Goal: Navigation & Orientation: Find specific page/section

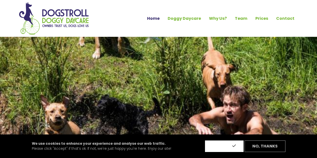
click at [222, 146] on button "Accept" at bounding box center [224, 147] width 39 height 12
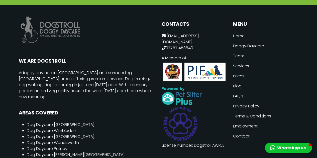
scroll to position [1310, 0]
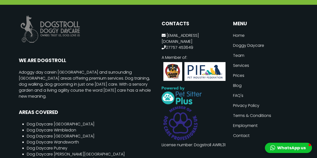
click at [238, 71] on link "Prices" at bounding box center [265, 76] width 65 height 10
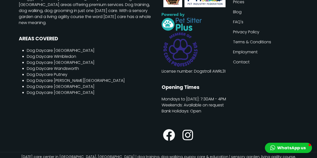
scroll to position [834, 0]
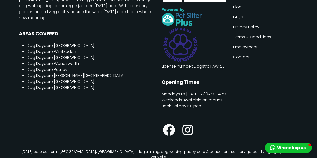
click at [238, 52] on link "Contact" at bounding box center [265, 57] width 65 height 10
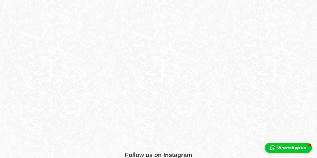
scroll to position [458, 0]
